Goal: Check status

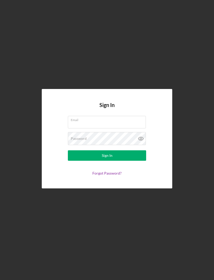
click at [112, 129] on input "Email" at bounding box center [107, 122] width 78 height 13
type input "[EMAIL_ADDRESS][DOMAIN_NAME]"
click at [107, 161] on button "Sign In" at bounding box center [107, 156] width 78 height 10
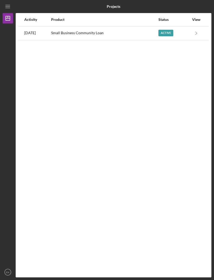
click at [180, 29] on div "Active" at bounding box center [174, 33] width 31 height 13
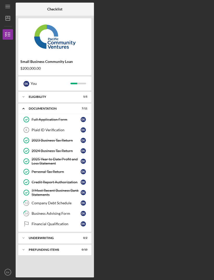
click at [63, 131] on div "Plaid ID Verification" at bounding box center [56, 130] width 49 height 4
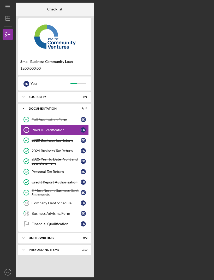
scroll to position [17, 0]
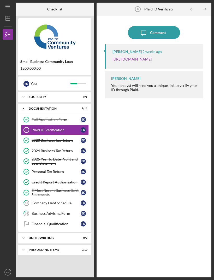
click at [152, 57] on link "[URL][DOMAIN_NAME]" at bounding box center [132, 59] width 39 height 4
click at [70, 201] on div "Company Debt Schedule" at bounding box center [56, 203] width 49 height 4
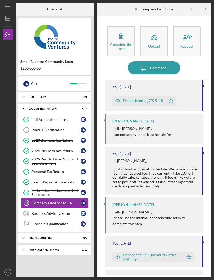
click at [131, 43] on div "Complete the Form" at bounding box center [121, 47] width 27 height 8
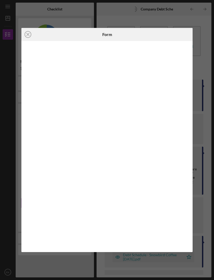
click at [26, 143] on div at bounding box center [106, 146] width 171 height 211
click at [209, 36] on div "Icon/Close Form" at bounding box center [107, 140] width 214 height 280
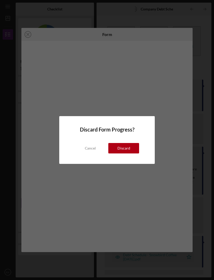
click at [131, 148] on button "Discard" at bounding box center [123, 148] width 31 height 10
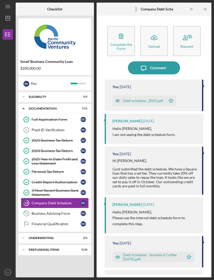
click at [118, 100] on icon "button" at bounding box center [118, 101] width 4 height 3
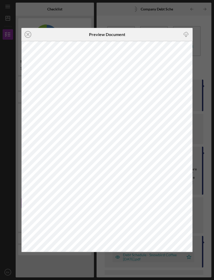
click at [24, 37] on icon "Icon/Close" at bounding box center [27, 34] width 13 height 13
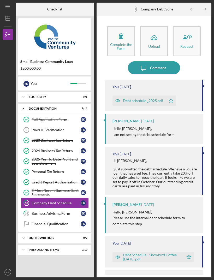
click at [41, 212] on div "Business Advising Form" at bounding box center [56, 214] width 49 height 4
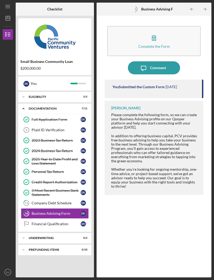
click at [29, 218] on icon "Financial Qualification" at bounding box center [26, 224] width 13 height 13
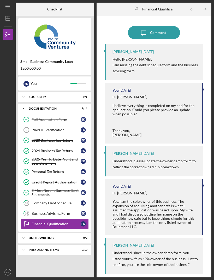
click at [32, 237] on div "Underwriting" at bounding box center [52, 238] width 46 height 3
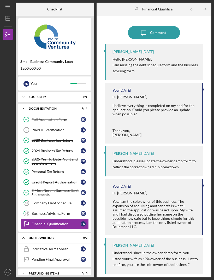
click at [36, 247] on div "Indicative Terms Sheet" at bounding box center [56, 249] width 49 height 4
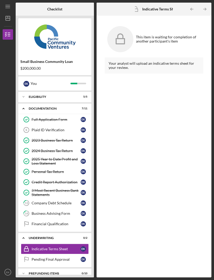
click at [36, 258] on div "Pending Final Approval" at bounding box center [56, 260] width 49 height 4
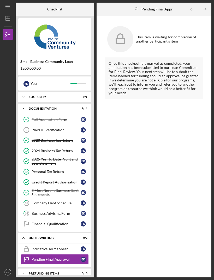
click at [33, 243] on icon "Indicative Terms Sheet" at bounding box center [26, 249] width 13 height 13
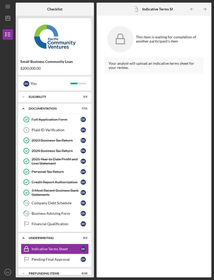
click at [35, 269] on div "Icon/Expander Prefunding Items 0 / 10" at bounding box center [54, 274] width 73 height 10
